Goal: Contribute content: Contribute content

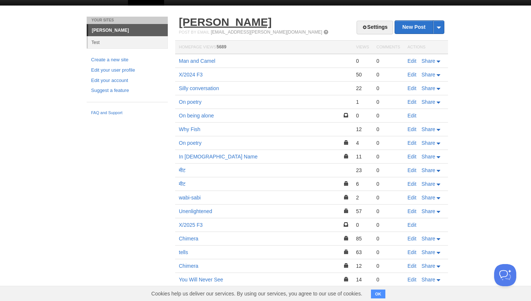
click at [202, 28] on link "[PERSON_NAME]" at bounding box center [225, 22] width 93 height 12
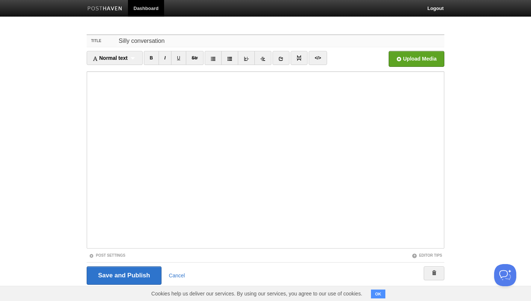
click at [183, 41] on input "Silly conversation" at bounding box center [281, 41] width 328 height 12
drag, startPoint x: 162, startPoint y: 41, endPoint x: 102, endPoint y: 41, distance: 60.2
click at [102, 41] on div "Title Silly conversation" at bounding box center [266, 41] width 358 height 12
type input "s"
type input "Small Talk"
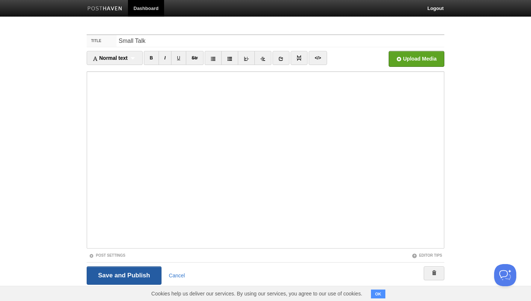
click at [127, 269] on input "Save and Publish" at bounding box center [124, 275] width 75 height 18
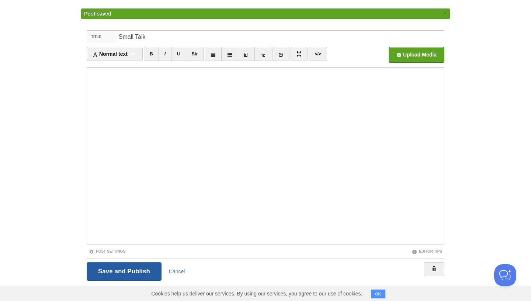
scroll to position [26, 0]
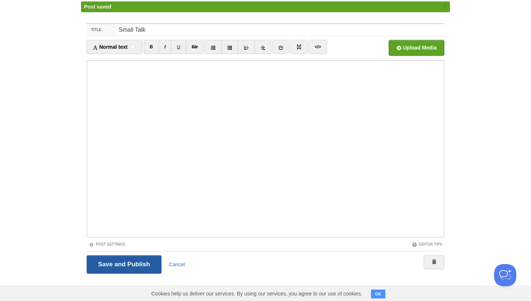
click at [122, 259] on input "Save and Publish" at bounding box center [124, 264] width 75 height 18
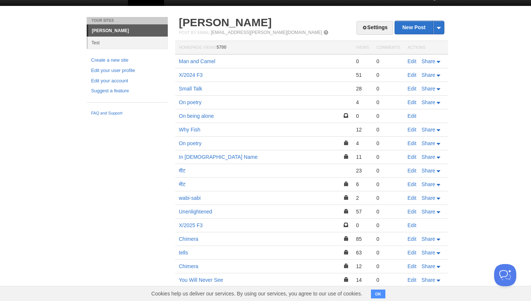
scroll to position [0, 0]
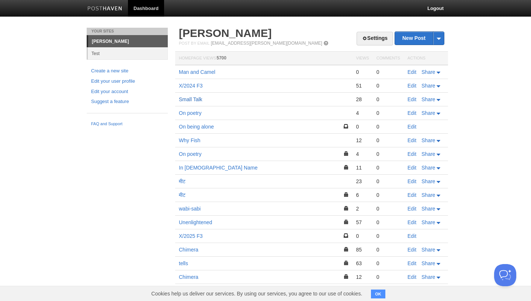
click at [185, 99] on link "Small Talk" at bounding box center [191, 99] width 24 height 6
